Goal: Transaction & Acquisition: Purchase product/service

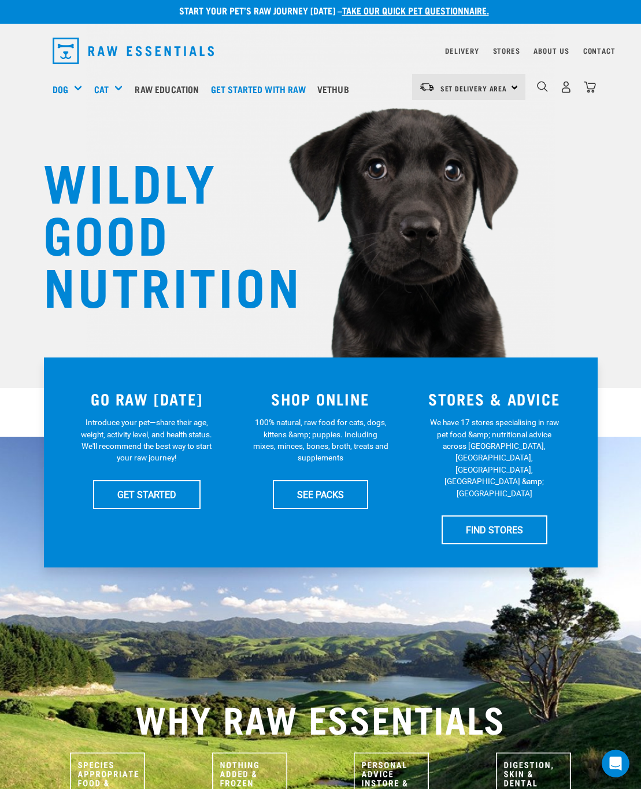
click at [0, 0] on div "Mixes & Minces" at bounding box center [0, 0] width 0 height 0
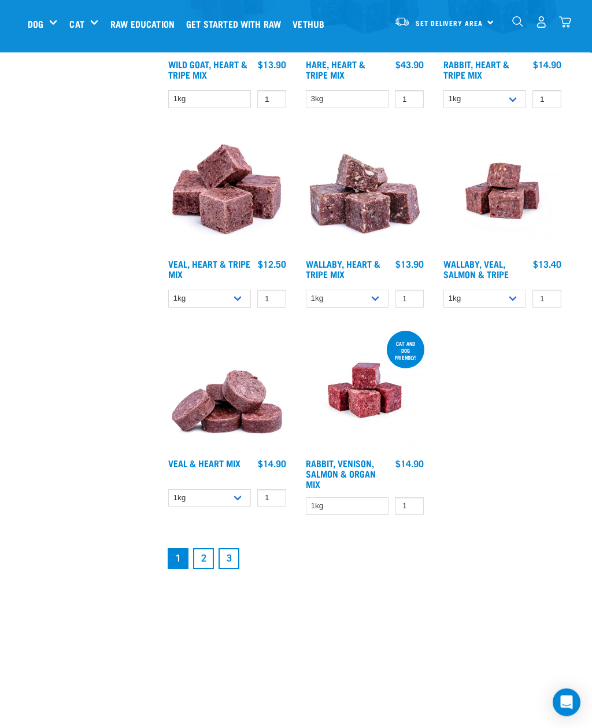
scroll to position [1855, 0]
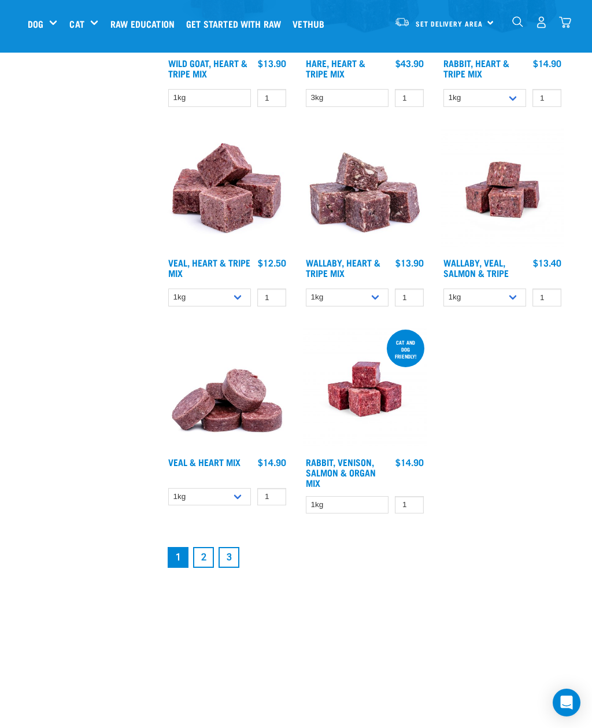
click at [203, 568] on link "2" at bounding box center [203, 557] width 21 height 21
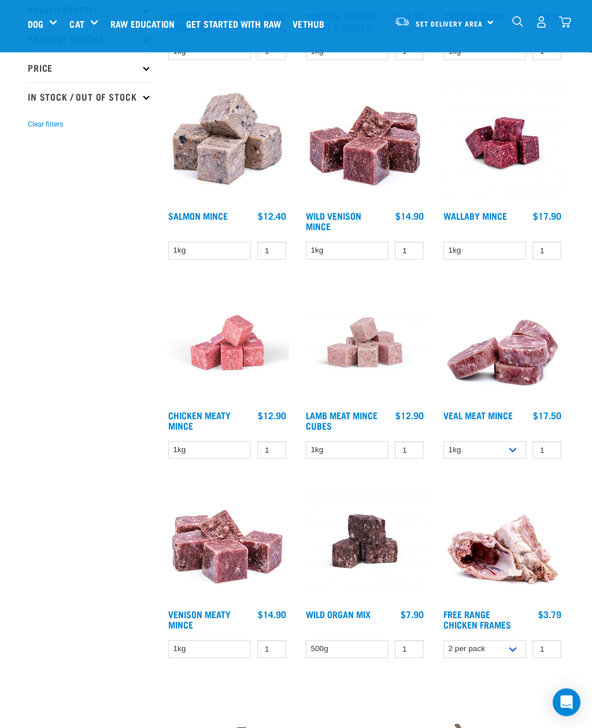
scroll to position [292, 0]
click at [516, 360] on img at bounding box center [503, 342] width 124 height 124
